Goal: Information Seeking & Learning: Find specific fact

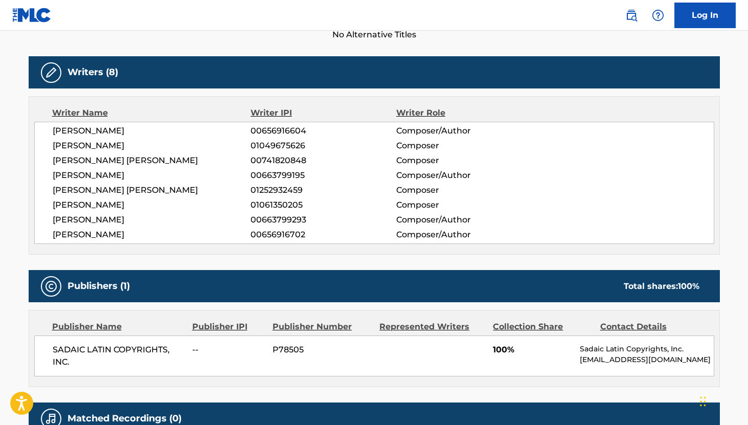
scroll to position [244, 0]
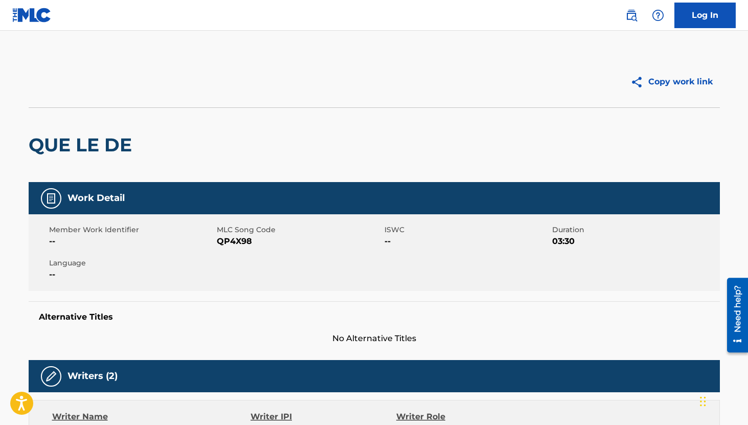
click at [240, 239] on span "QP4X98" at bounding box center [299, 241] width 165 height 12
copy span "QP4X98"
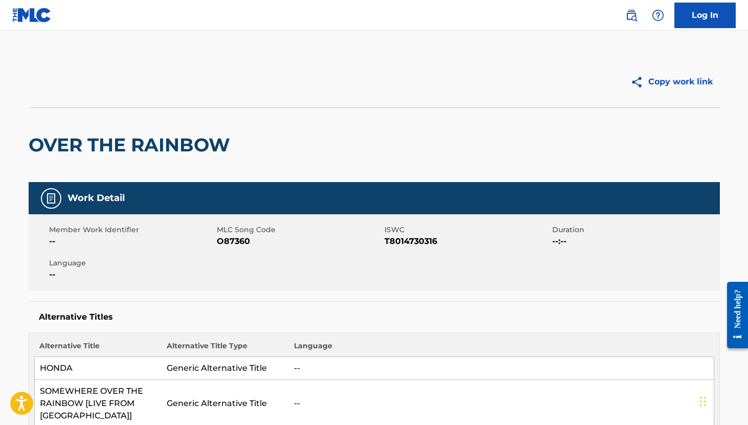
click at [235, 240] on span "O87360" at bounding box center [299, 241] width 165 height 12
copy span "O87360"
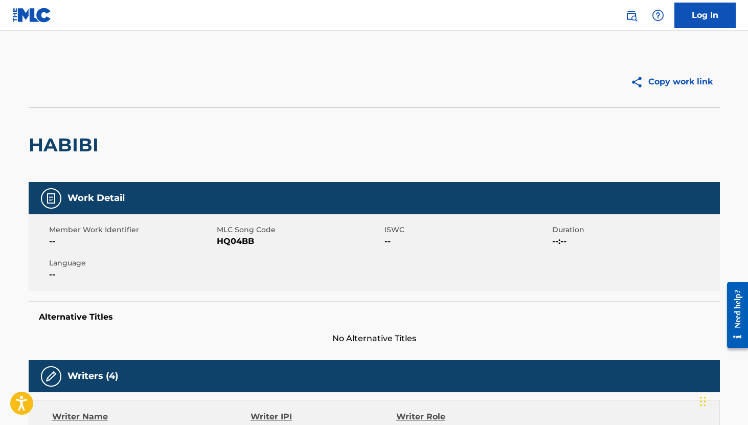
click at [240, 240] on span "HQ04BB" at bounding box center [299, 241] width 165 height 12
copy span "HQ04BB"
